Goal: Check status: Check status

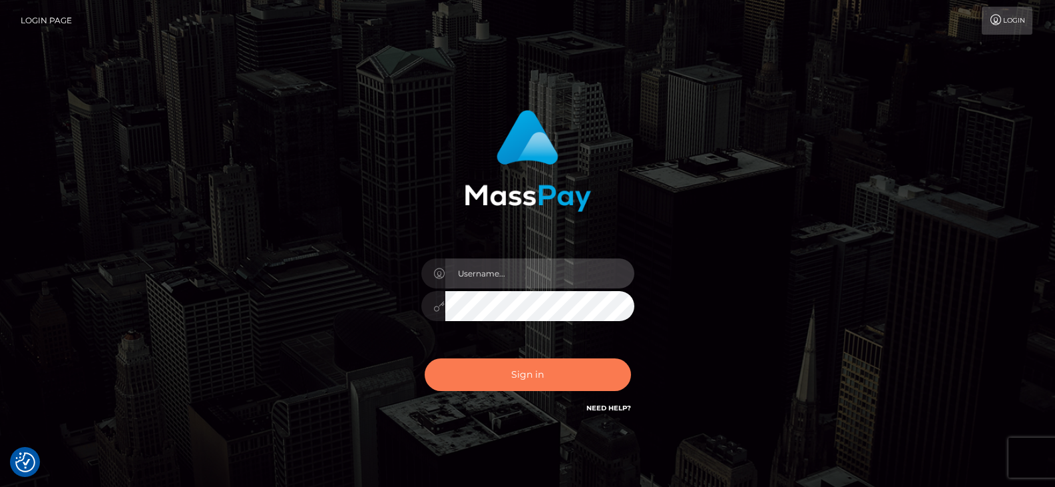
type input "Nocelyn.xcite"
click at [527, 373] on button "Sign in" at bounding box center [528, 374] width 206 height 33
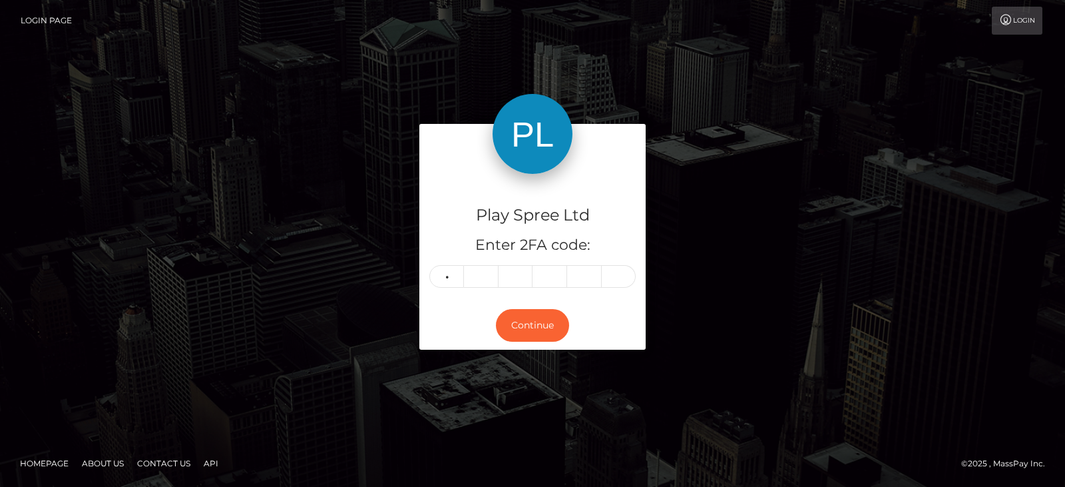
type input "9"
type input "2"
type input "0"
type input "8"
type input "0"
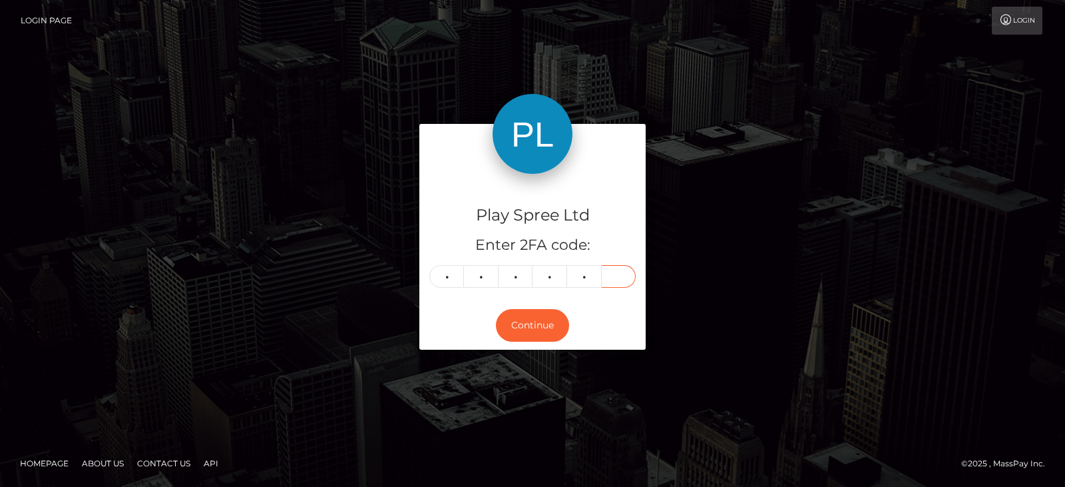
type input "7"
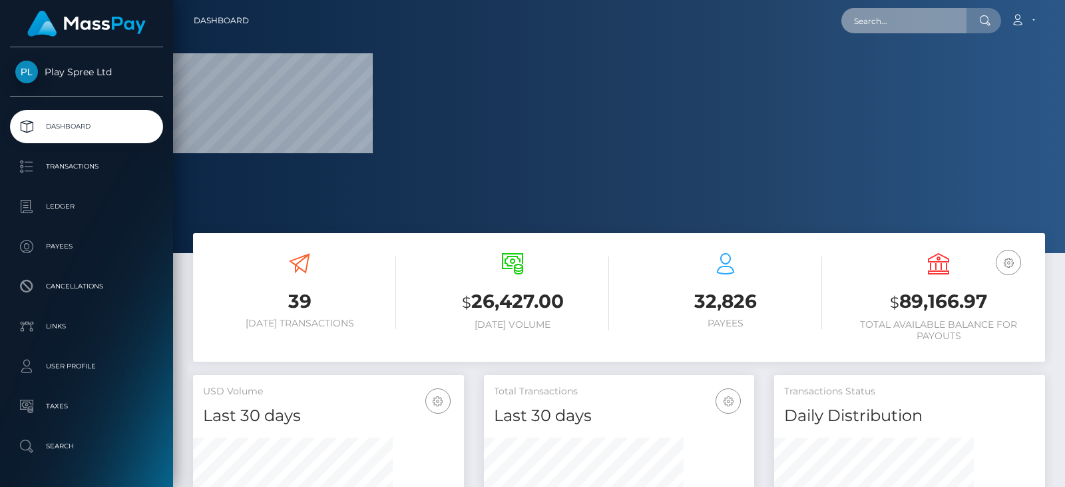
click at [895, 33] on input "text" at bounding box center [903, 20] width 125 height 25
paste input "326945"
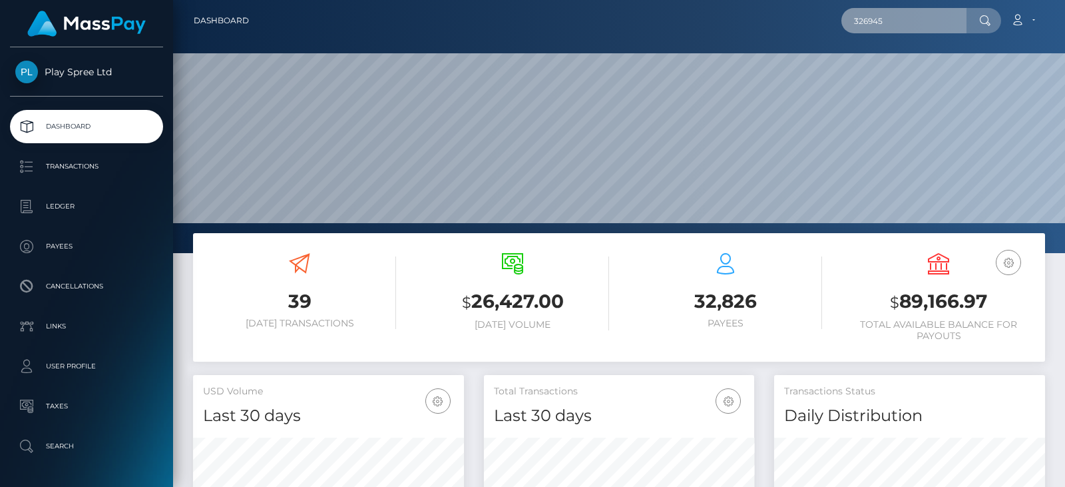
scroll to position [236, 270]
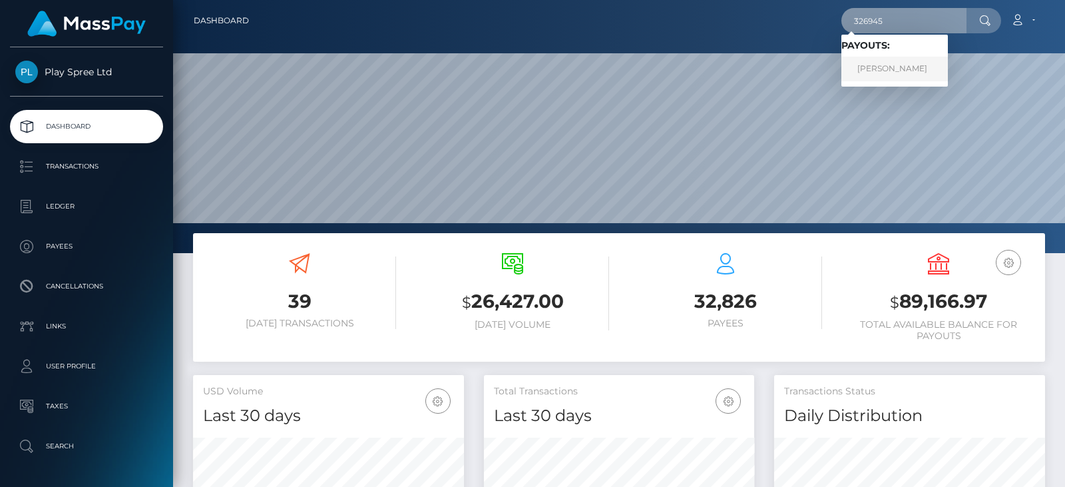
type input "326945"
click at [897, 69] on link "[PERSON_NAME]" at bounding box center [894, 69] width 107 height 25
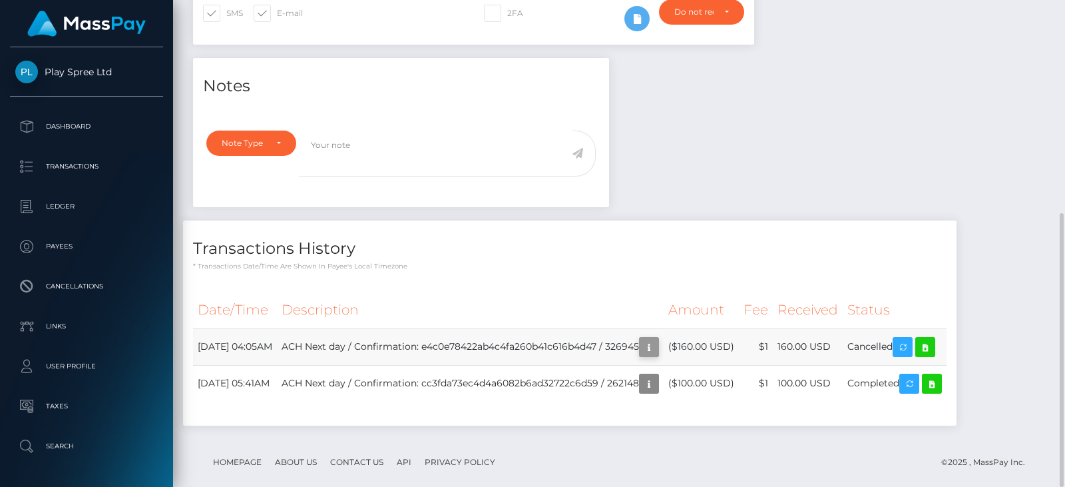
scroll to position [160, 270]
click at [657, 339] on icon "button" at bounding box center [649, 347] width 16 height 17
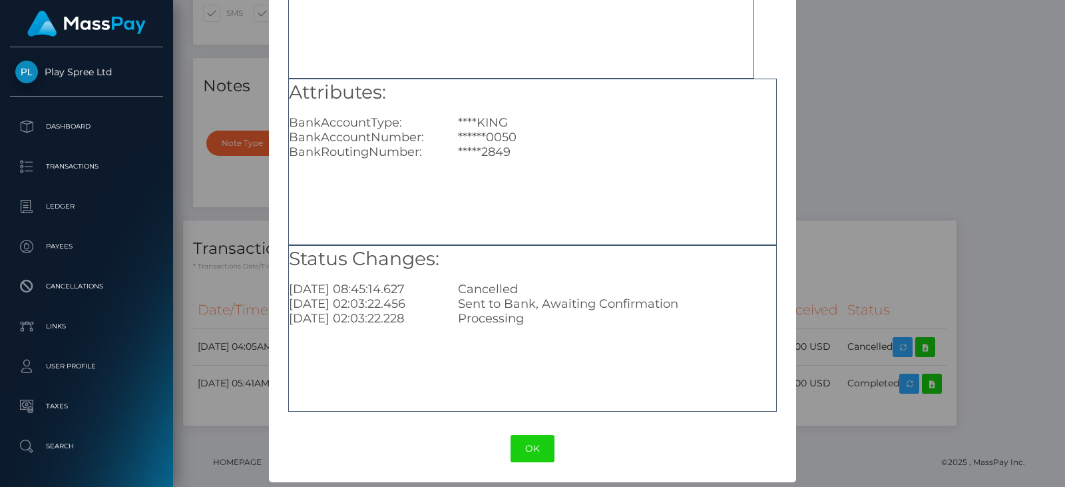
scroll to position [146, 0]
click at [530, 450] on button "OK" at bounding box center [533, 447] width 44 height 27
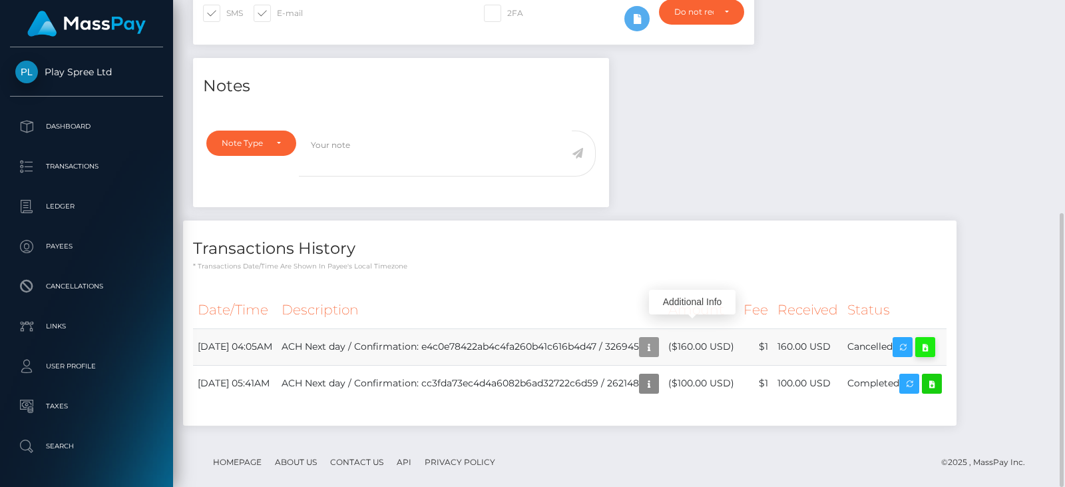
scroll to position [160, 270]
click at [933, 339] on icon at bounding box center [925, 347] width 16 height 17
click at [657, 339] on icon "button" at bounding box center [649, 347] width 16 height 17
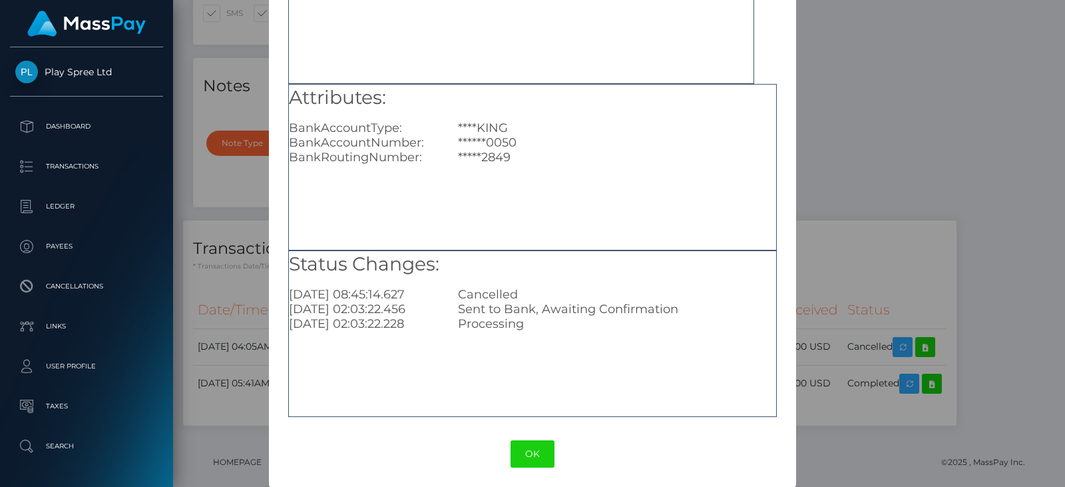
scroll to position [146, 0]
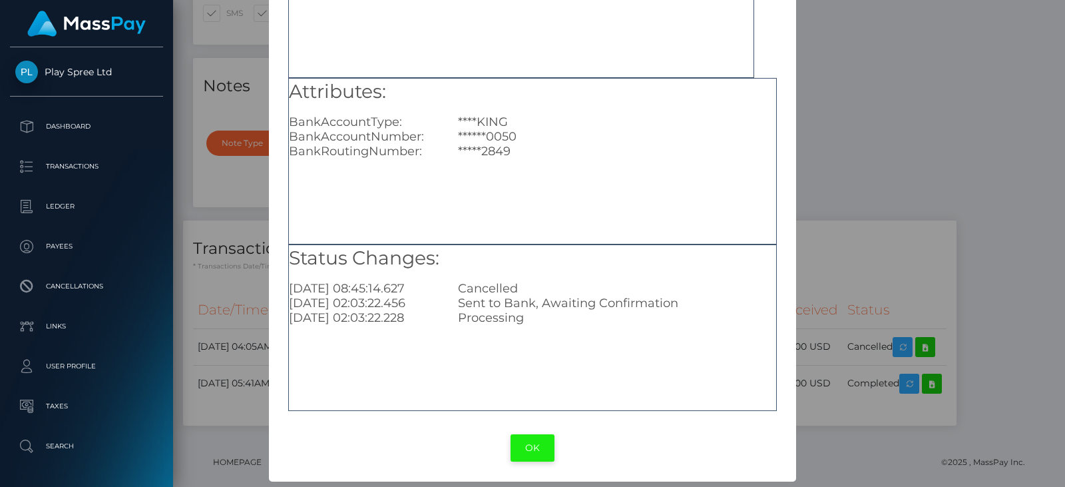
click at [530, 455] on button "OK" at bounding box center [533, 447] width 44 height 27
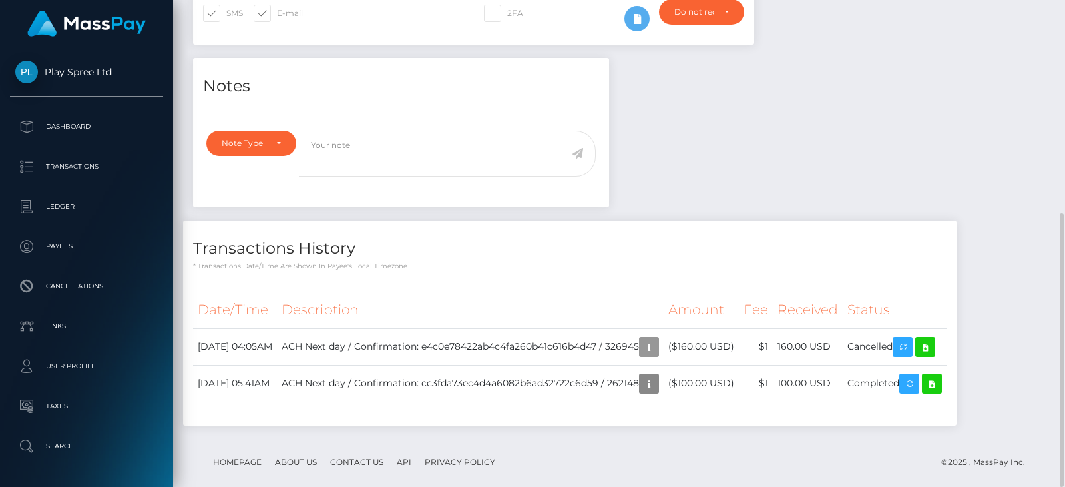
scroll to position [160, 270]
